Goal: Task Accomplishment & Management: Complete application form

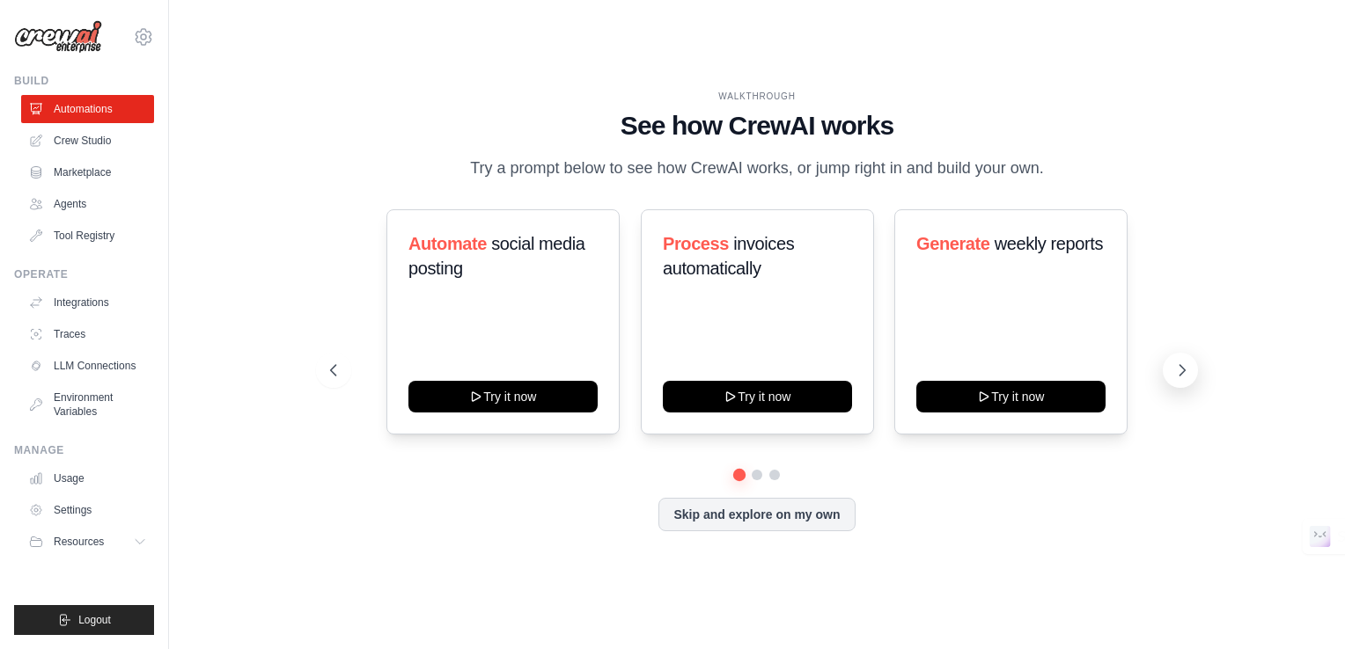
click at [1182, 376] on icon at bounding box center [1182, 371] width 18 height 18
click at [106, 204] on link "Agents" at bounding box center [89, 204] width 133 height 28
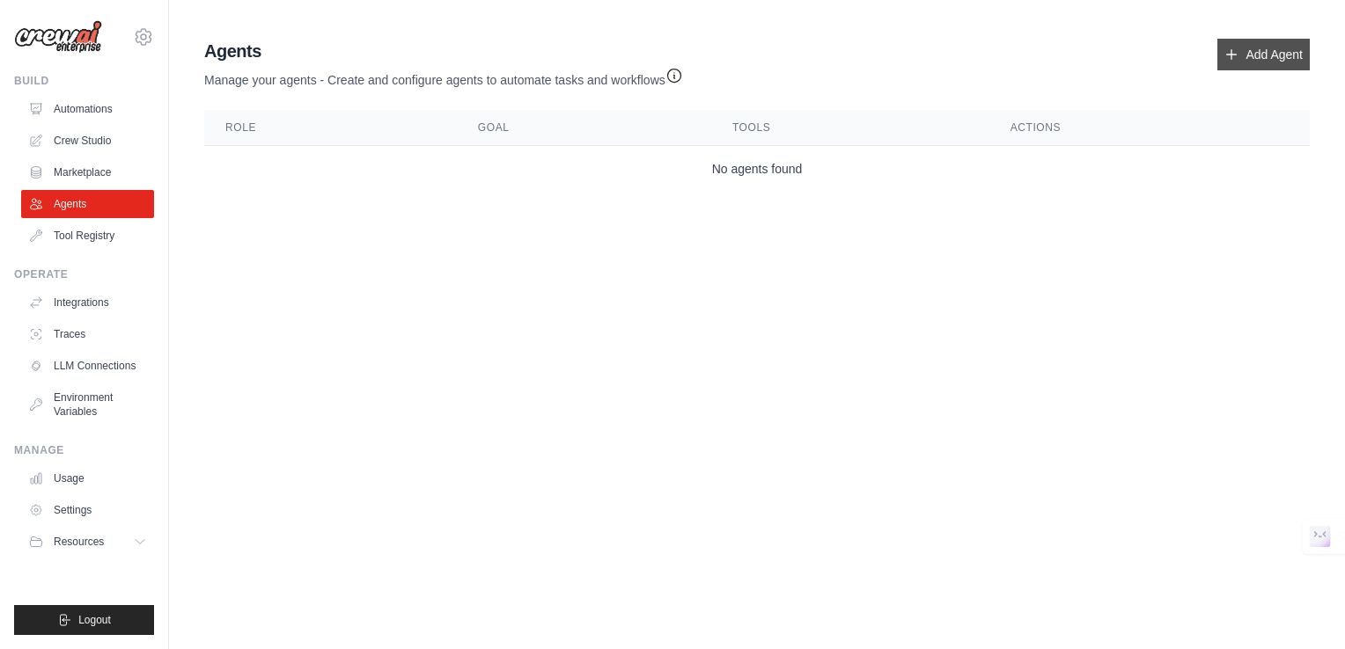
click at [1249, 51] on link "Add Agent" at bounding box center [1263, 55] width 92 height 32
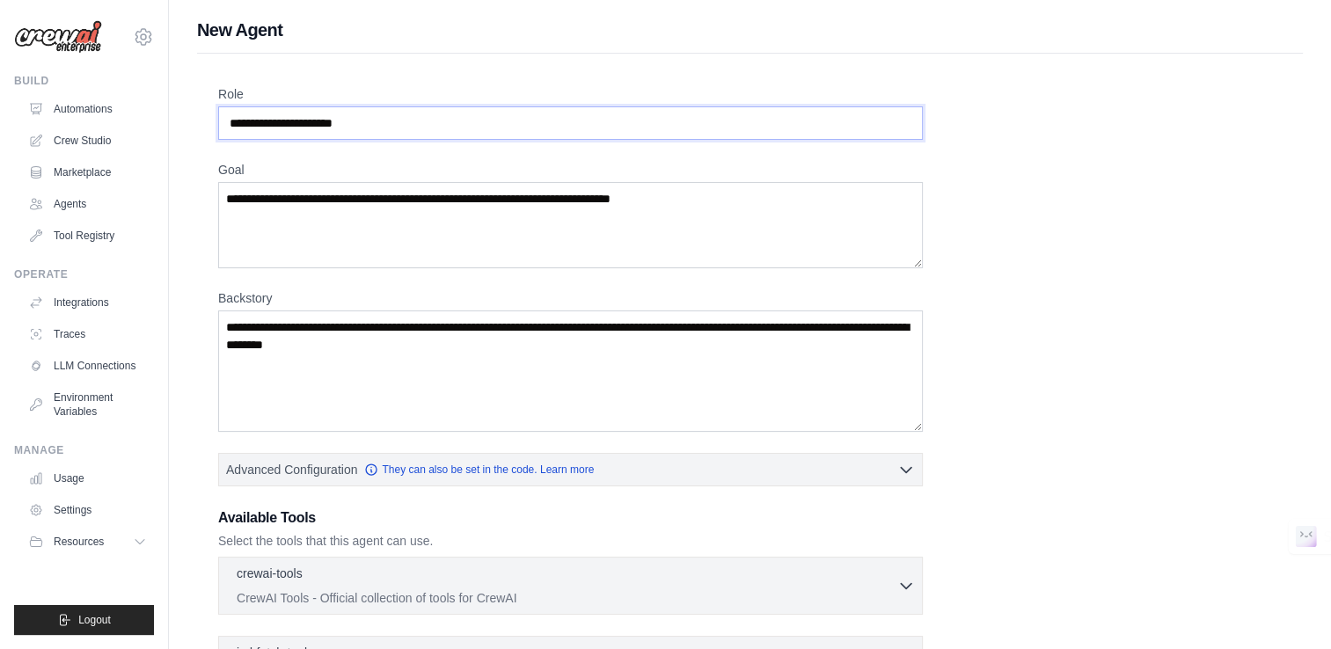
click at [801, 138] on input "Role" at bounding box center [570, 122] width 705 height 33
click at [799, 136] on input "Role" at bounding box center [570, 122] width 705 height 33
click at [412, 114] on input "Role" at bounding box center [570, 122] width 705 height 33
drag, startPoint x: 412, startPoint y: 114, endPoint x: 373, endPoint y: 136, distance: 44.5
click at [373, 136] on input "Role" at bounding box center [570, 122] width 705 height 33
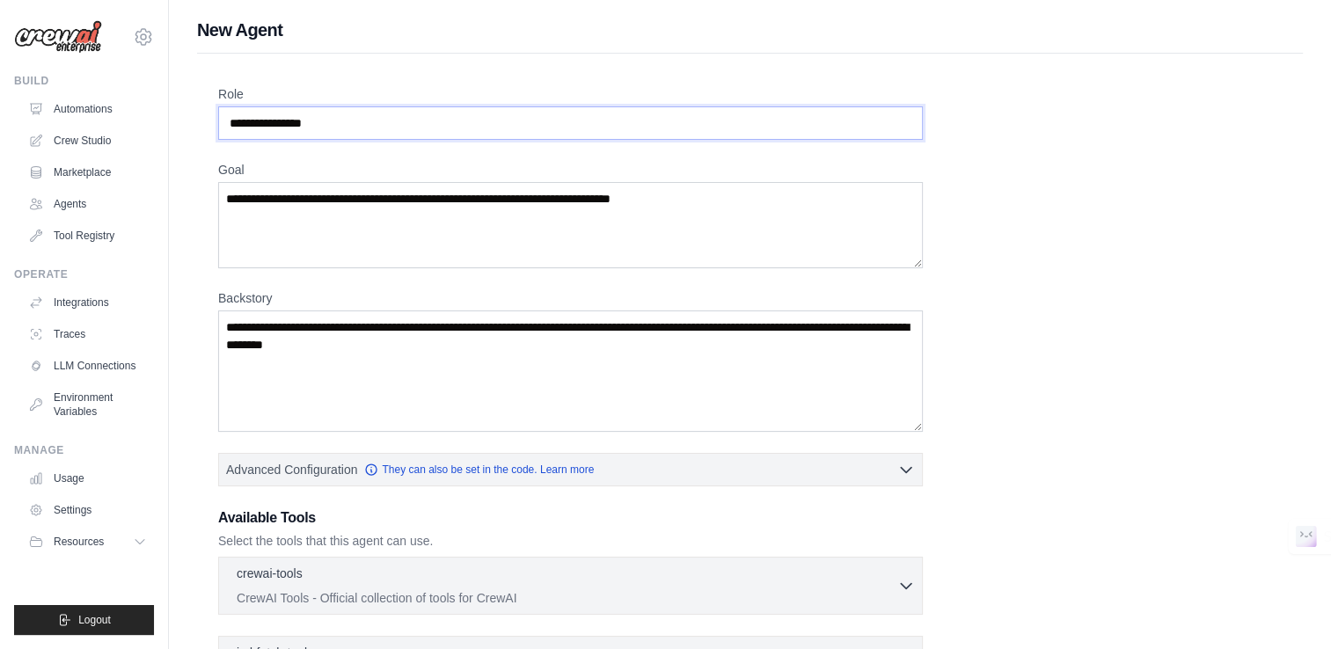
type input "**********"
click at [617, 230] on textarea "Goal" at bounding box center [570, 225] width 705 height 86
drag, startPoint x: 749, startPoint y: 201, endPoint x: 249, endPoint y: 217, distance: 500.1
click at [249, 217] on textarea "Goal" at bounding box center [570, 225] width 705 height 86
click at [1127, 299] on div "**********" at bounding box center [750, 475] width 1064 height 780
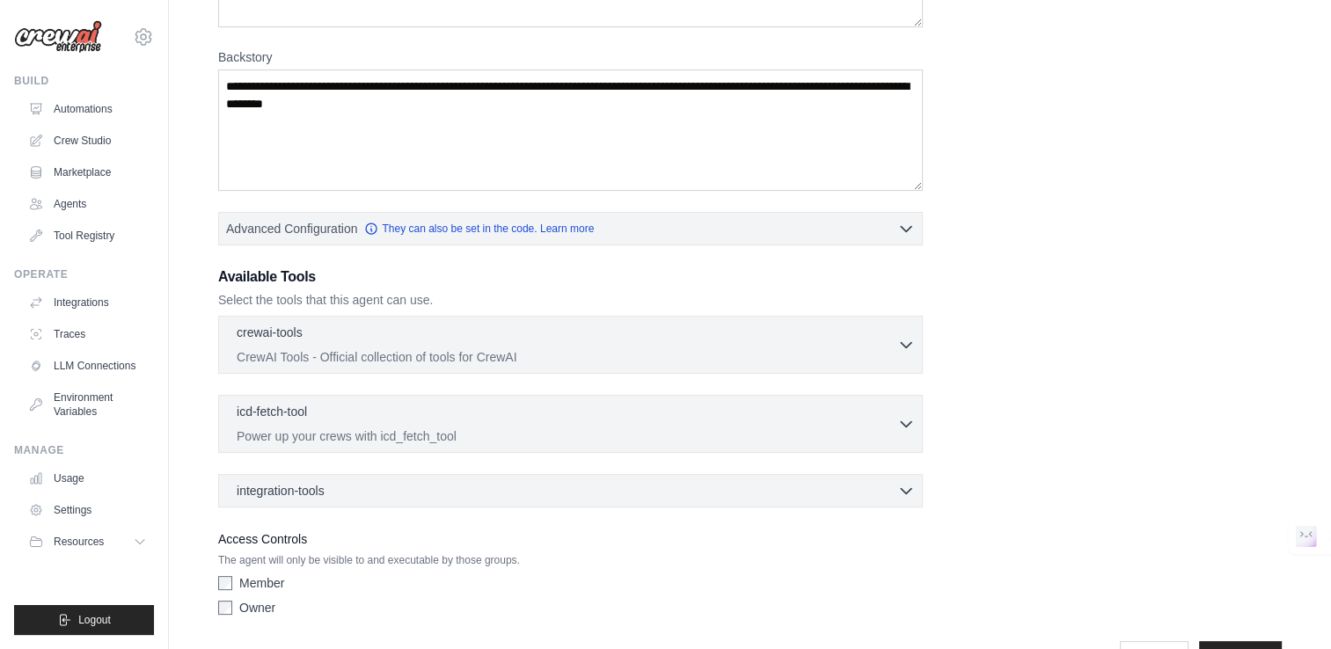
scroll to position [291, 0]
